Goal: Navigation & Orientation: Find specific page/section

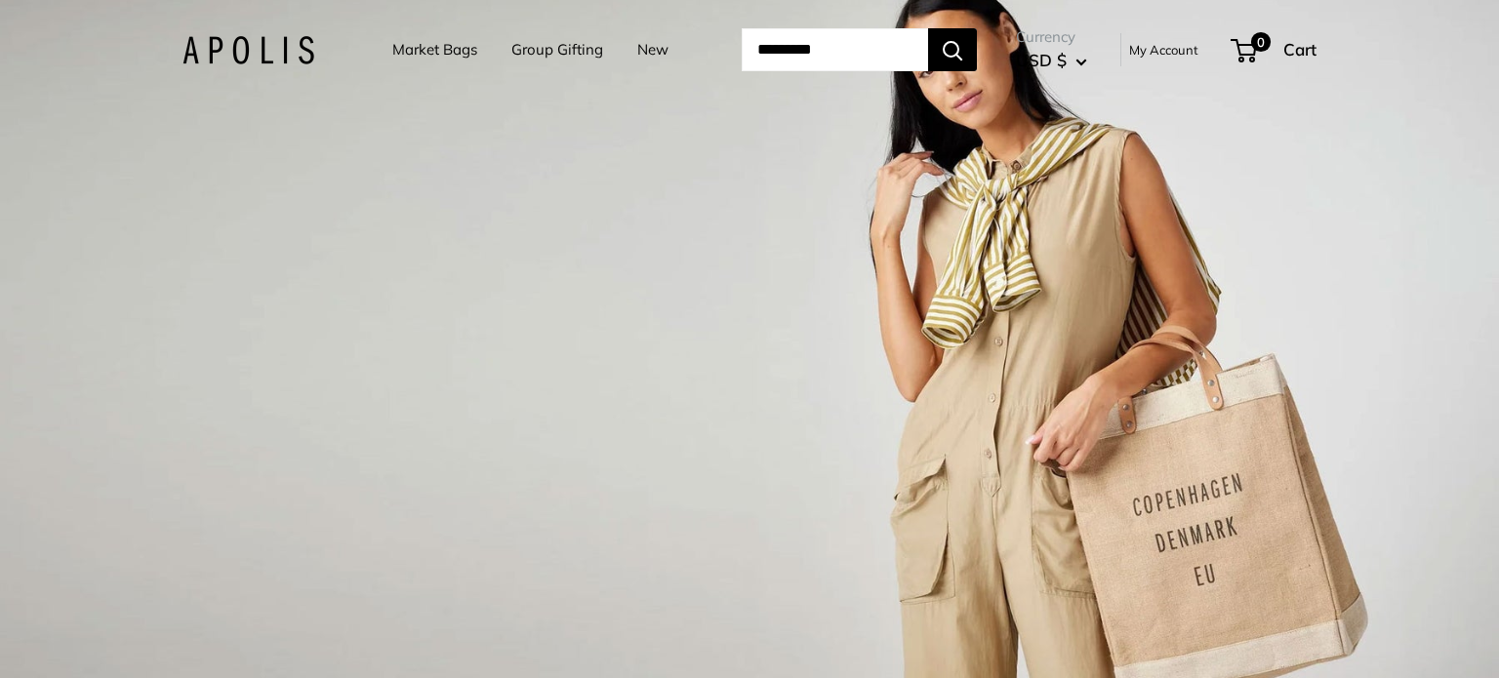
click at [440, 47] on link "Market Bags" at bounding box center [434, 49] width 85 height 27
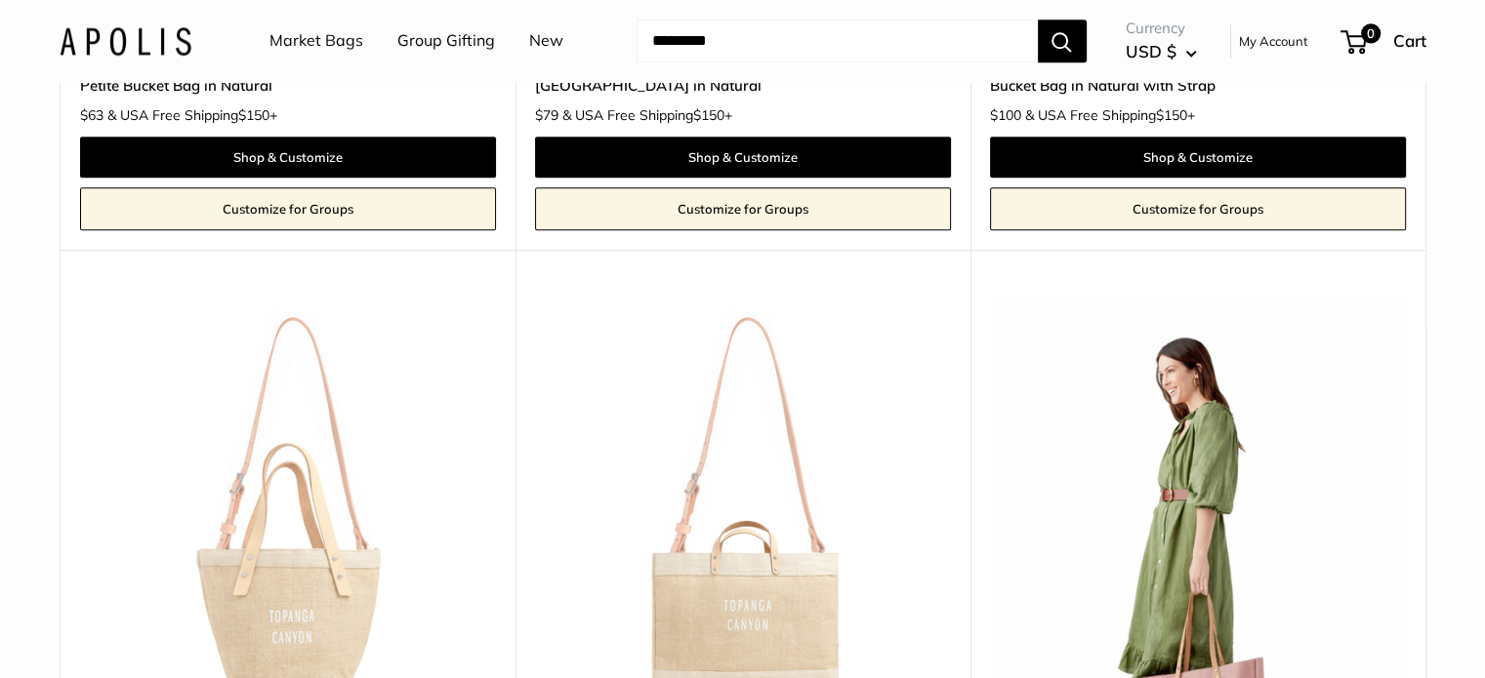
scroll to position [2147, 0]
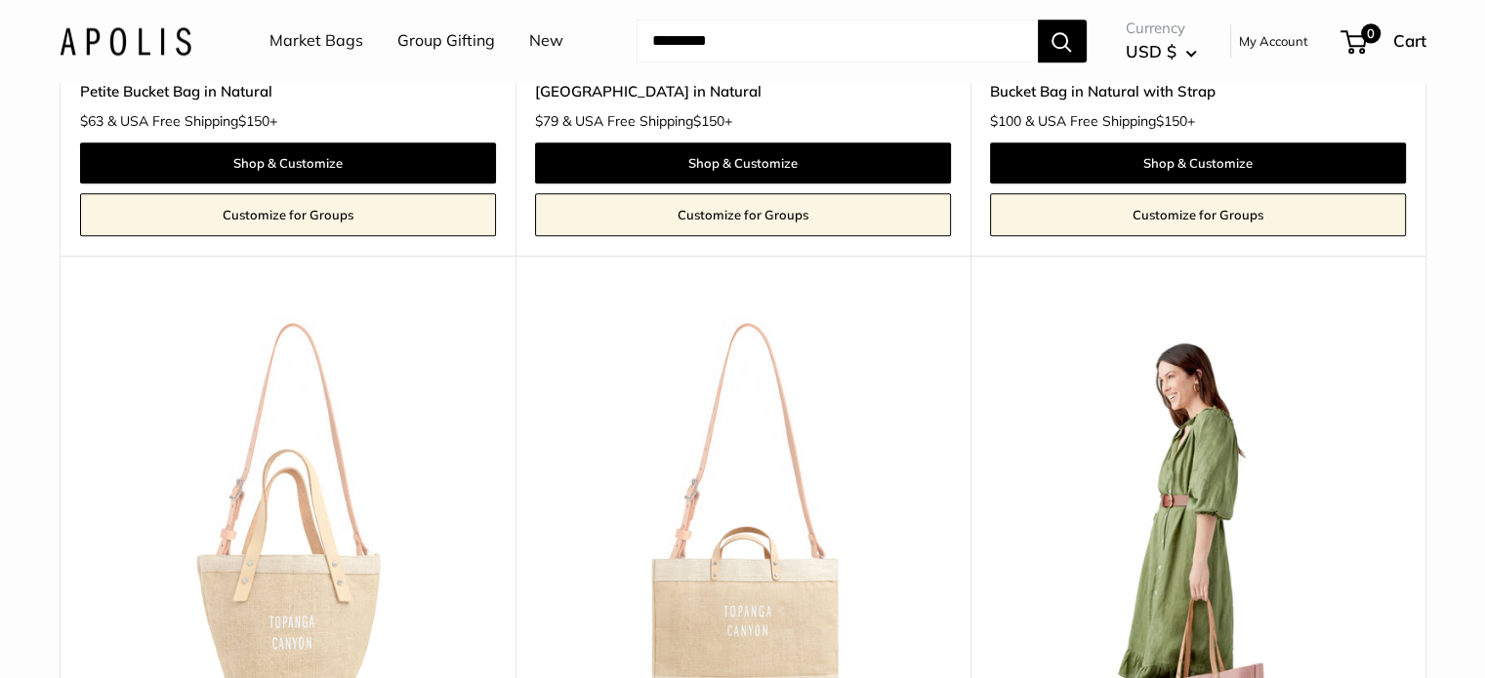
click at [445, 41] on link "Group Gifting" at bounding box center [446, 40] width 98 height 29
